Goal: Transaction & Acquisition: Purchase product/service

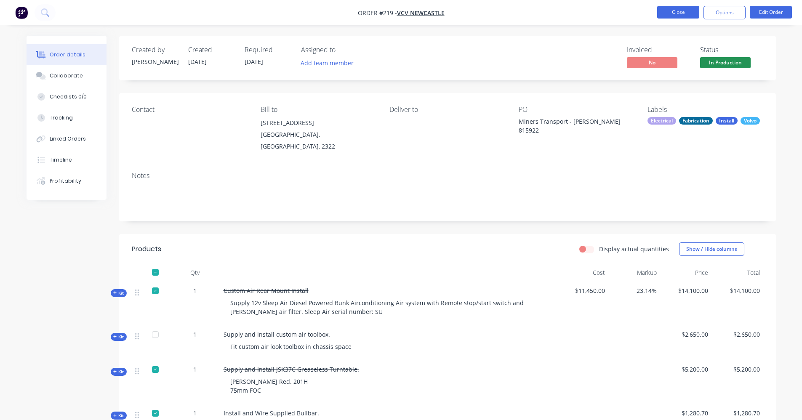
scroll to position [421, 0]
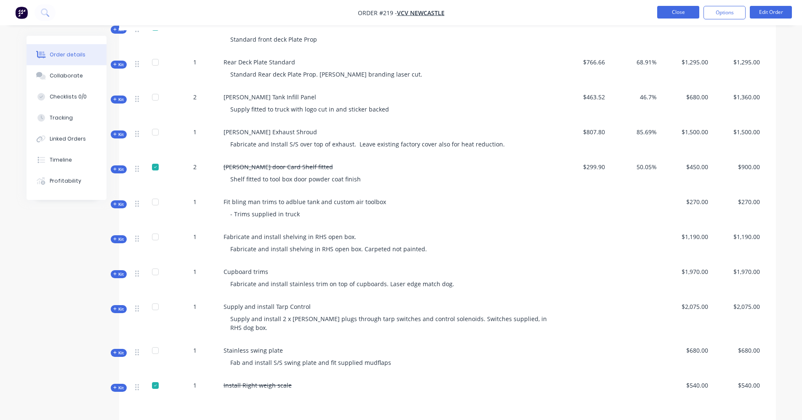
click at [670, 15] on button "Close" at bounding box center [678, 12] width 42 height 13
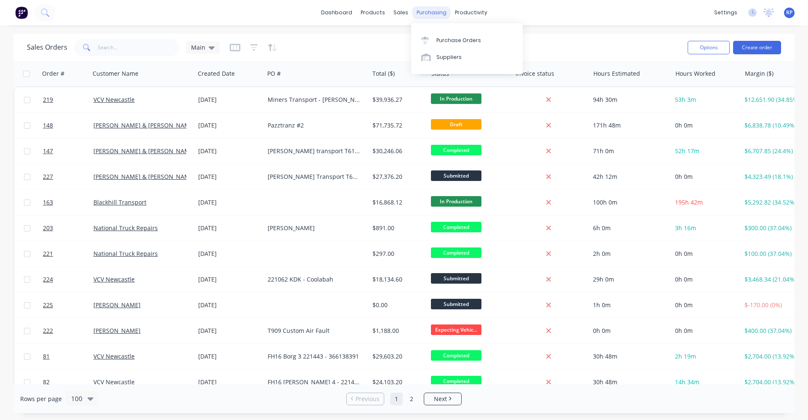
drag, startPoint x: 434, startPoint y: 11, endPoint x: 439, endPoint y: 18, distance: 8.2
click at [434, 11] on div "purchasing" at bounding box center [432, 12] width 38 height 13
click at [453, 39] on div "Purchase Orders" at bounding box center [459, 41] width 45 height 8
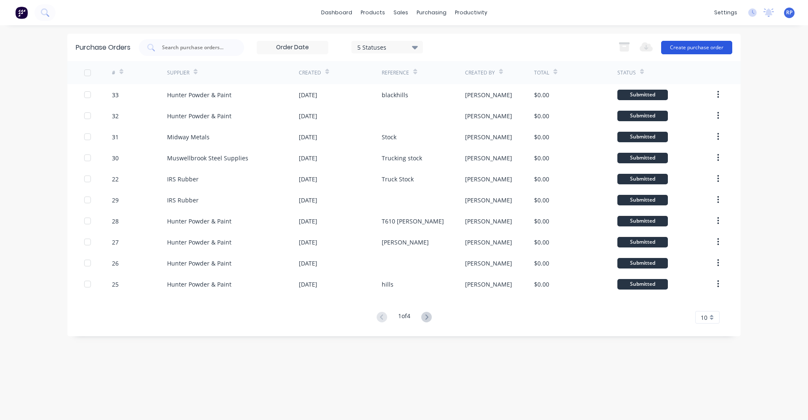
click at [697, 47] on button "Create purchase order" at bounding box center [696, 47] width 71 height 13
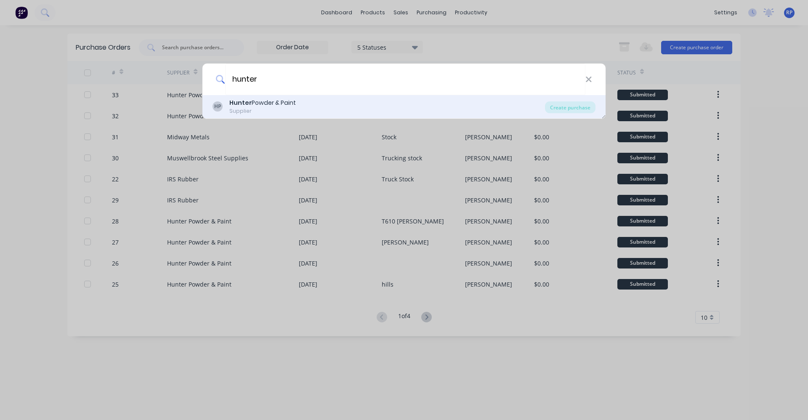
type input "hunter"
click at [302, 108] on div "HP Hunter Powder & Paint Supplier" at bounding box center [379, 107] width 333 height 16
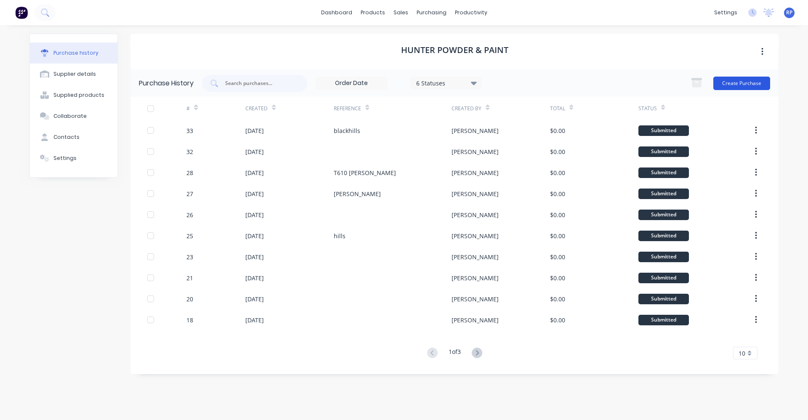
click at [723, 85] on button "Create Purchase" at bounding box center [742, 83] width 57 height 13
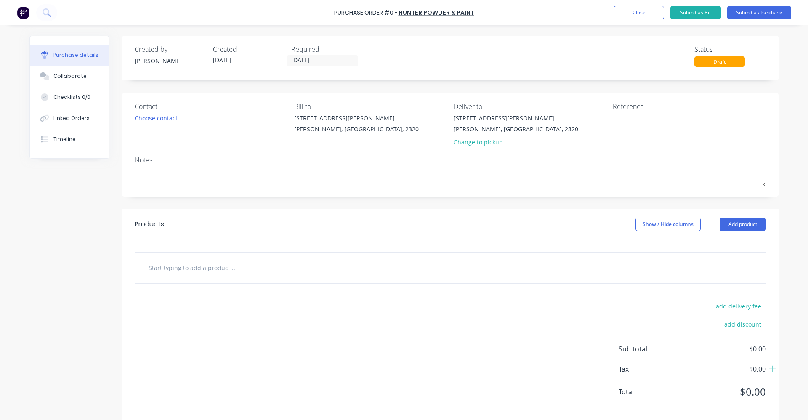
click at [332, 262] on div at bounding box center [267, 267] width 253 height 17
drag, startPoint x: 240, startPoint y: 271, endPoint x: 232, endPoint y: 272, distance: 7.2
click at [239, 271] on input "text" at bounding box center [232, 267] width 168 height 17
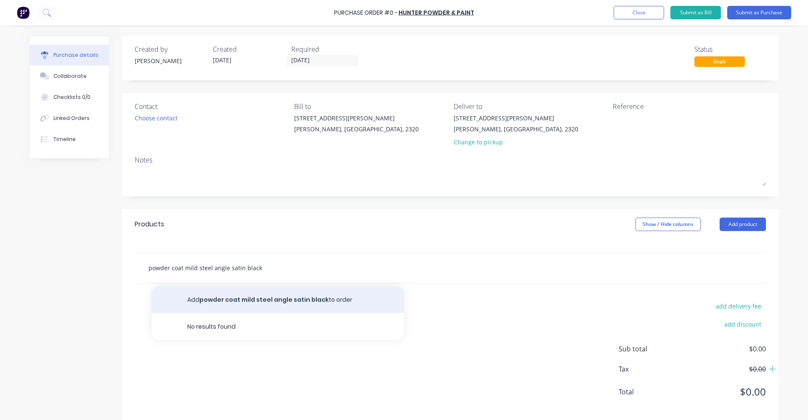
type input "powder coat mild steel angle satin black"
click at [296, 298] on button "Add powder coat mild steel angle satin black to order" at bounding box center [278, 299] width 253 height 27
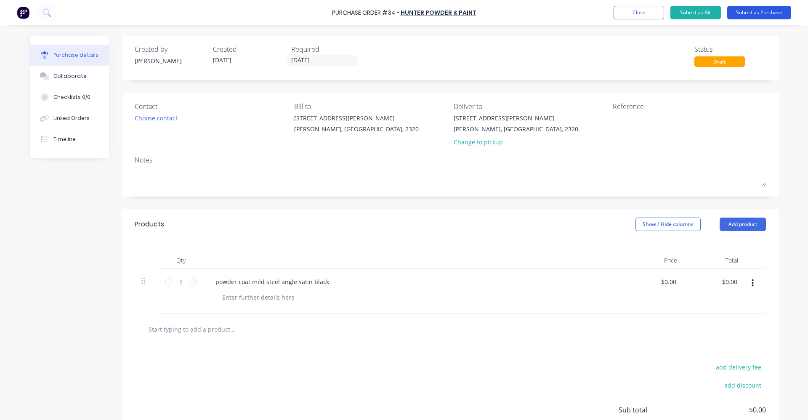
click at [748, 14] on button "Submit as Purchase" at bounding box center [759, 12] width 64 height 13
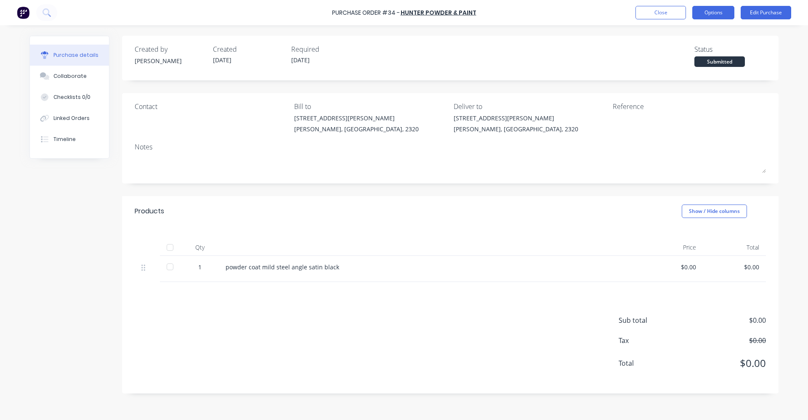
click at [709, 13] on button "Options" at bounding box center [713, 12] width 42 height 13
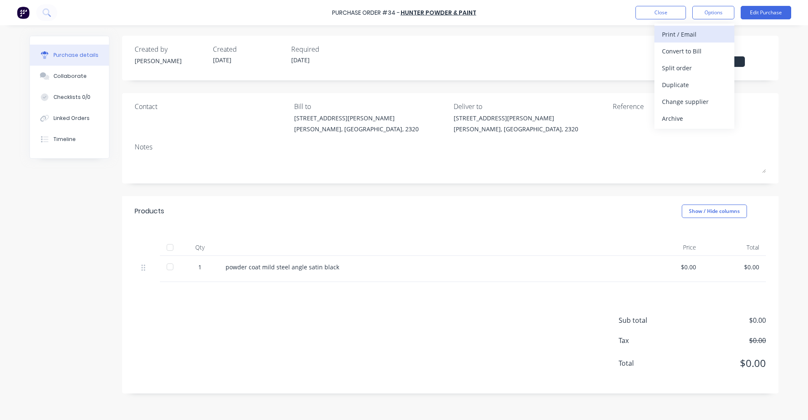
click at [691, 35] on div "Print / Email" at bounding box center [694, 34] width 65 height 12
click at [704, 67] on div "Without pricing" at bounding box center [694, 68] width 65 height 12
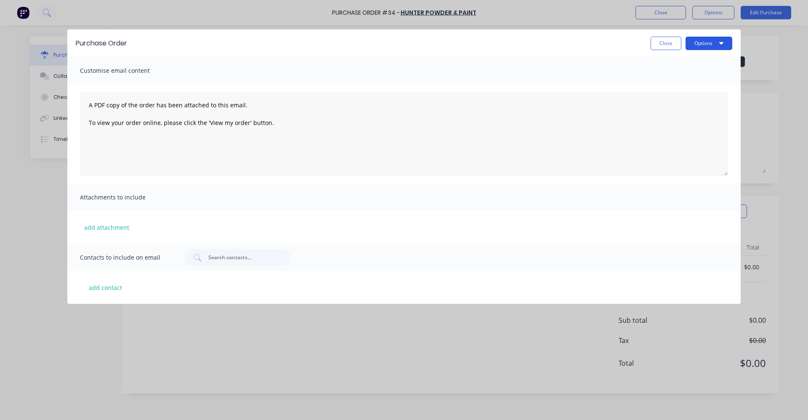
click at [724, 41] on button "Options" at bounding box center [709, 43] width 47 height 13
click at [681, 70] on div "Print" at bounding box center [692, 65] width 65 height 12
